Goal: Information Seeking & Learning: Learn about a topic

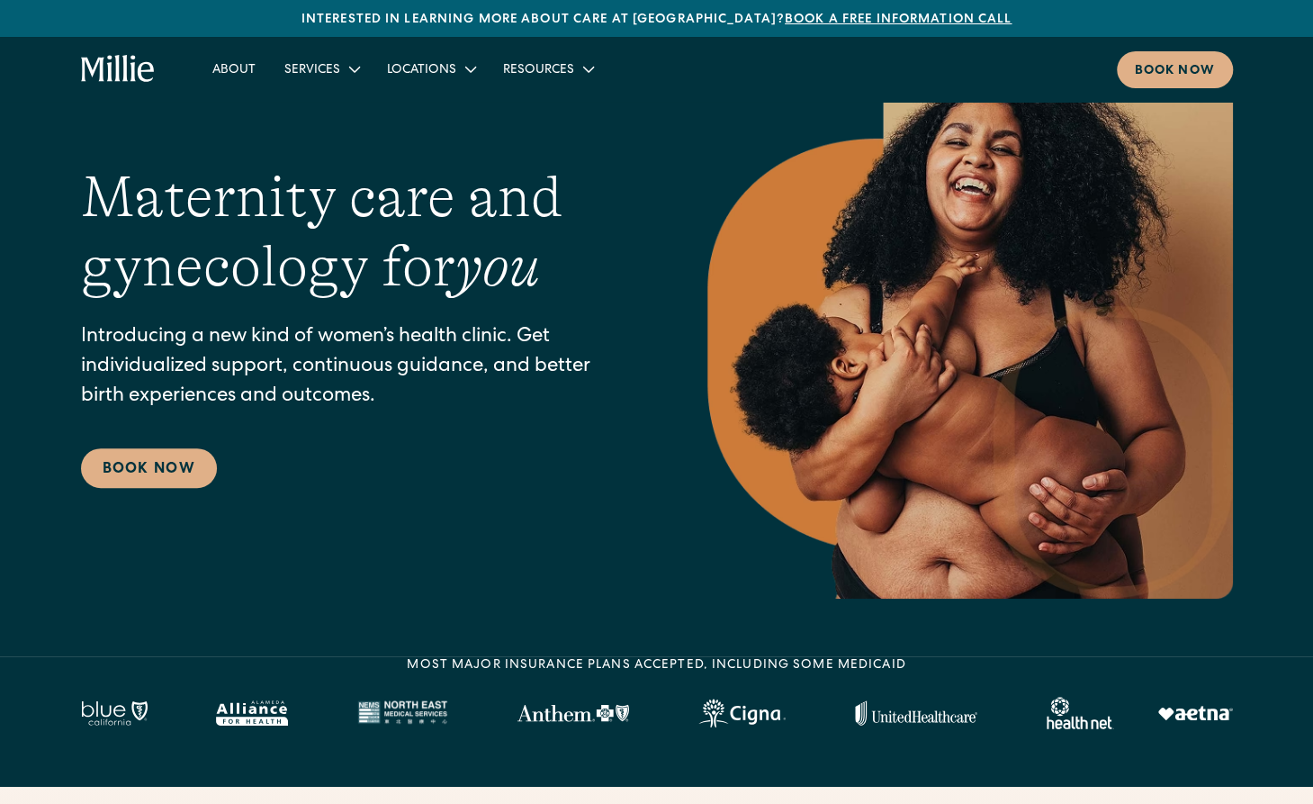
scroll to position [71, 0]
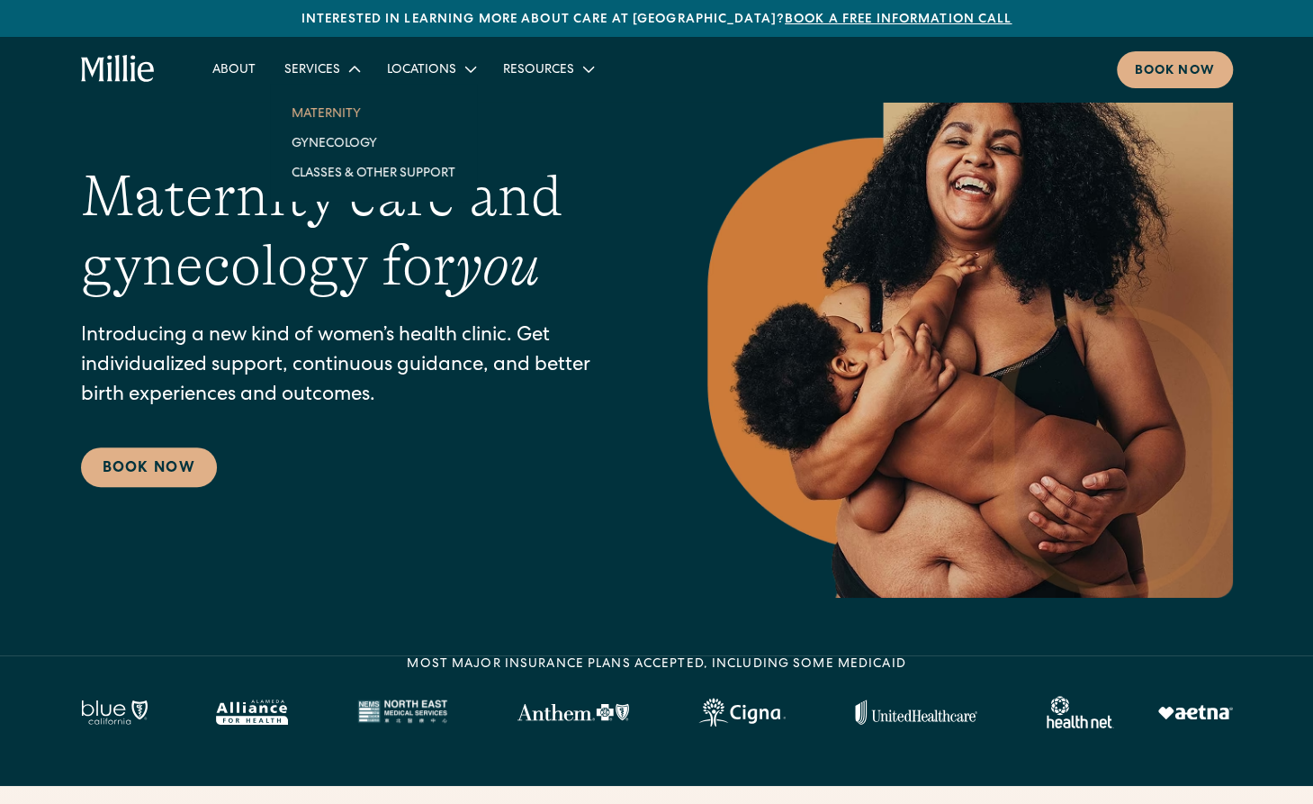
click at [314, 125] on link "Maternity" at bounding box center [373, 113] width 193 height 30
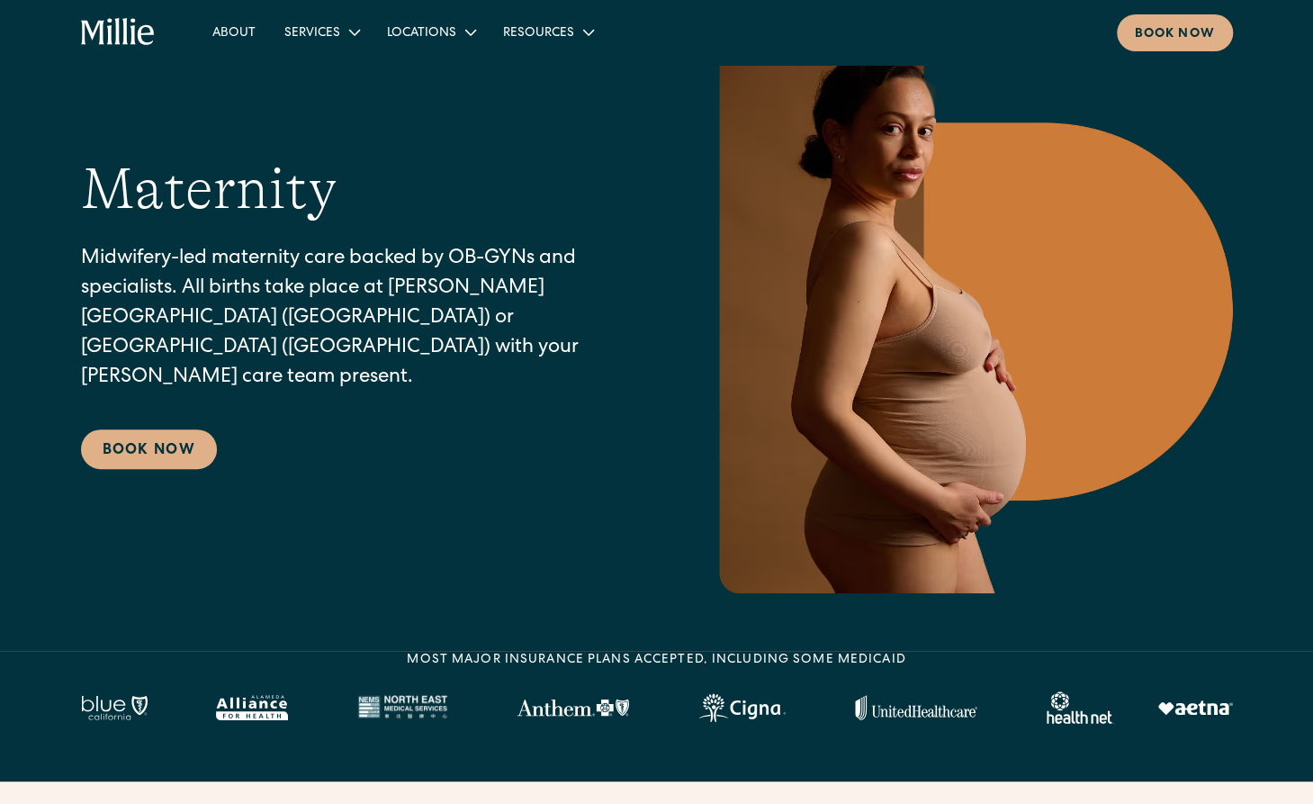
scroll to position [99, 0]
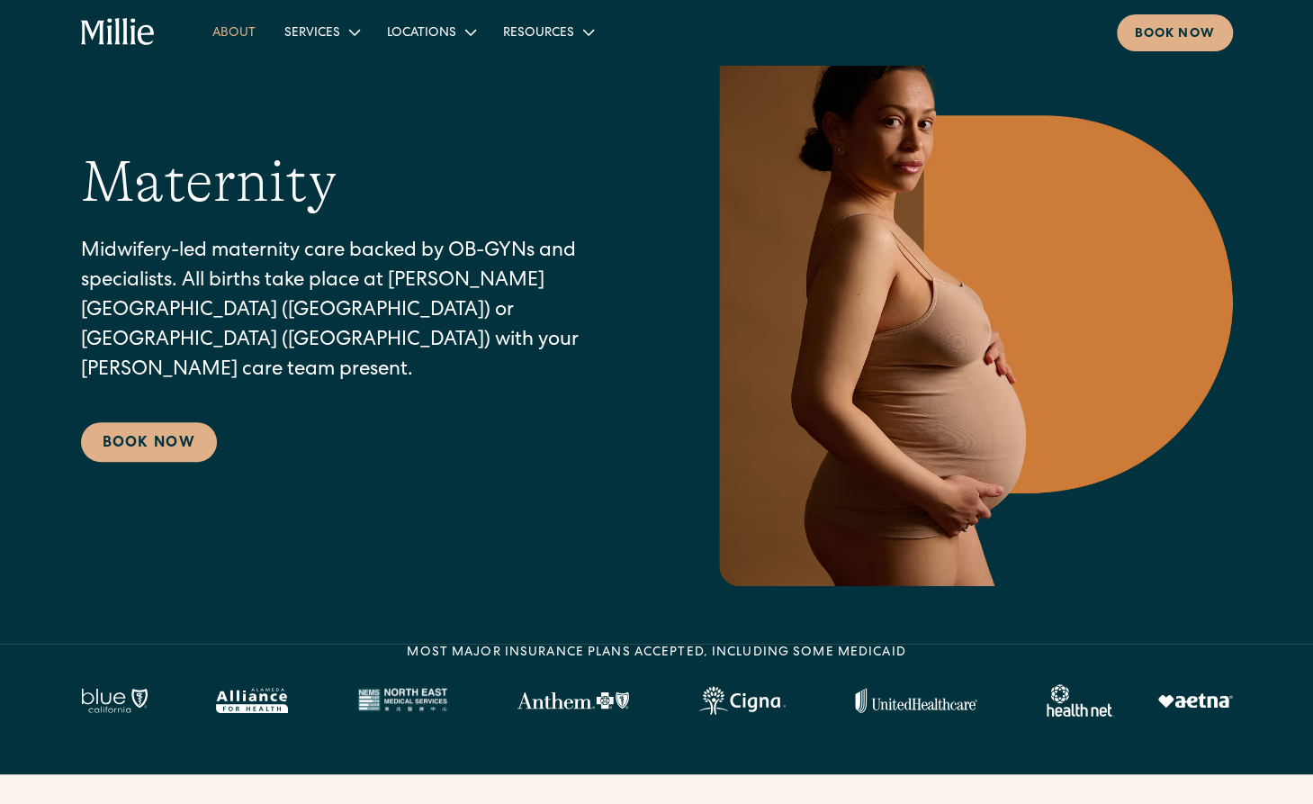
click at [227, 19] on link "About" at bounding box center [234, 32] width 72 height 30
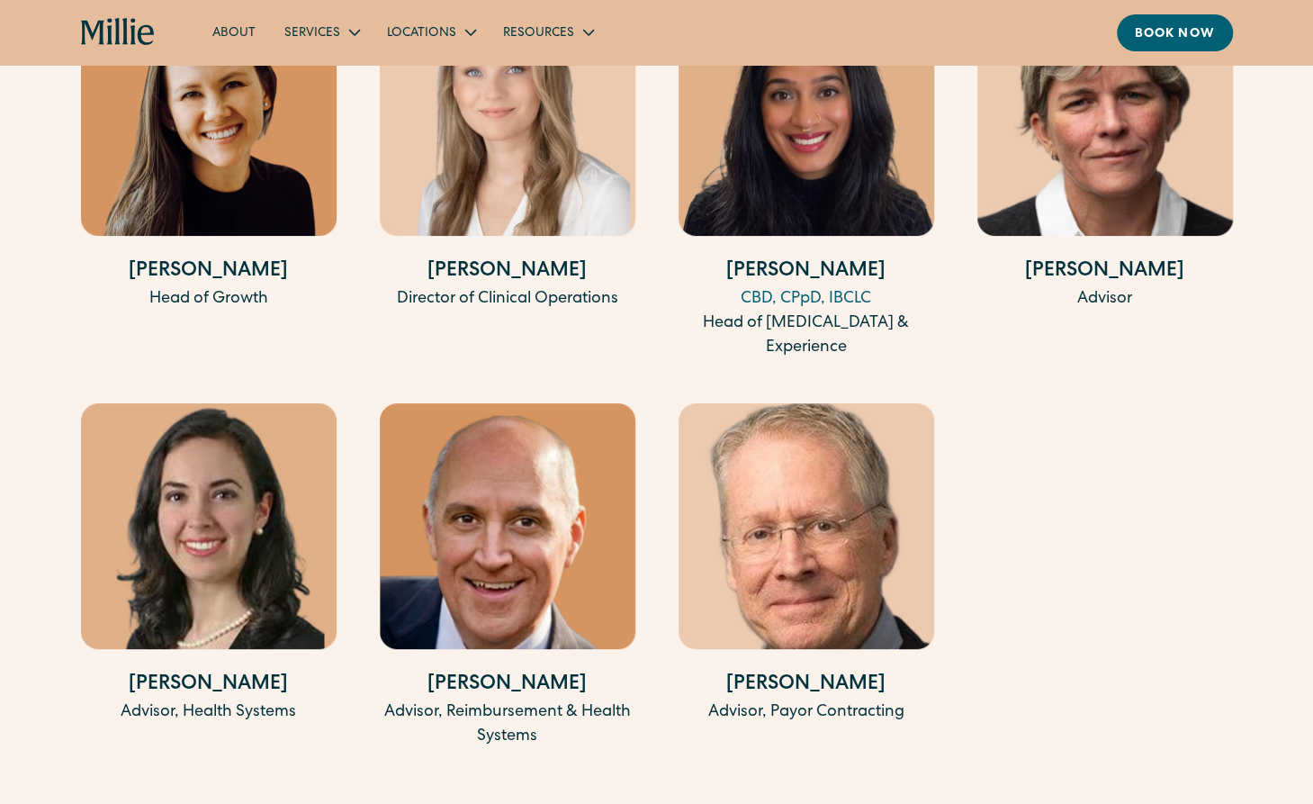
scroll to position [3956, 0]
